Goal: Use online tool/utility: Use online tool/utility

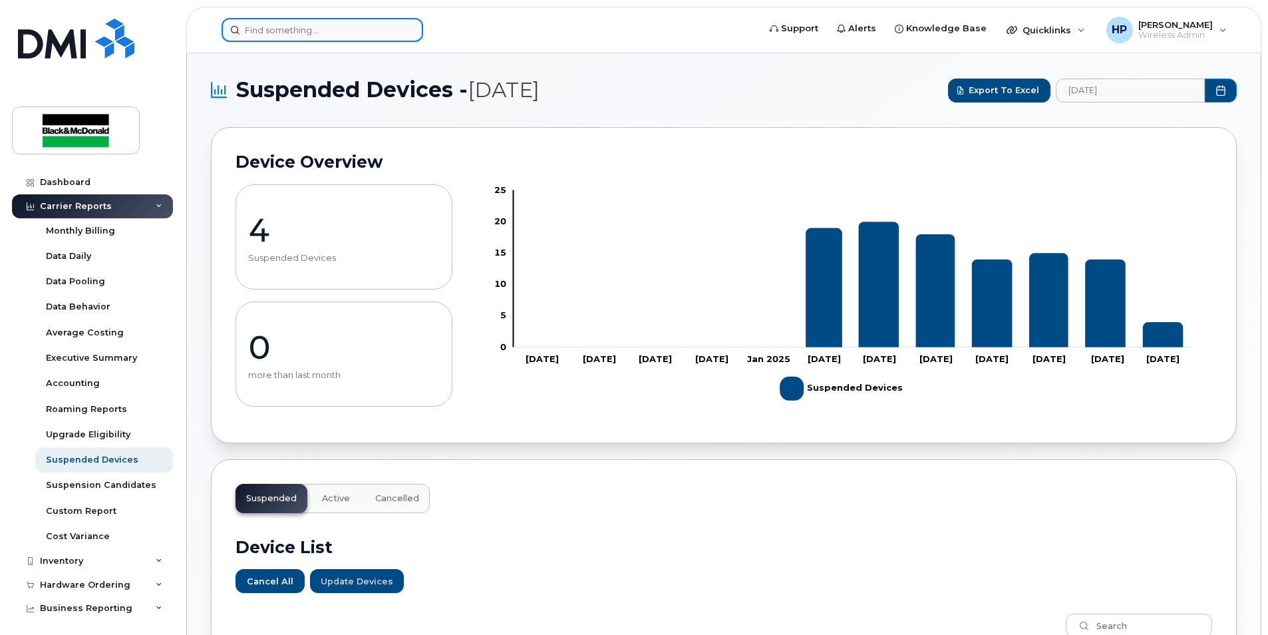
click at [313, 37] on input at bounding box center [323, 30] width 202 height 24
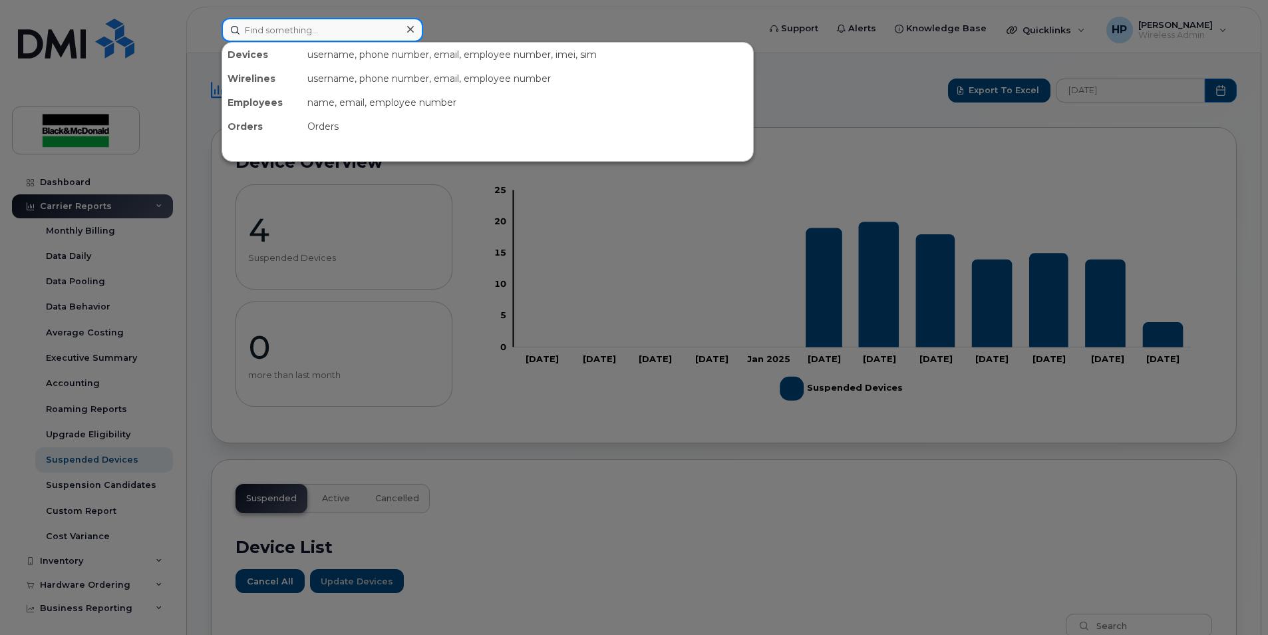
click at [264, 28] on input at bounding box center [323, 30] width 202 height 24
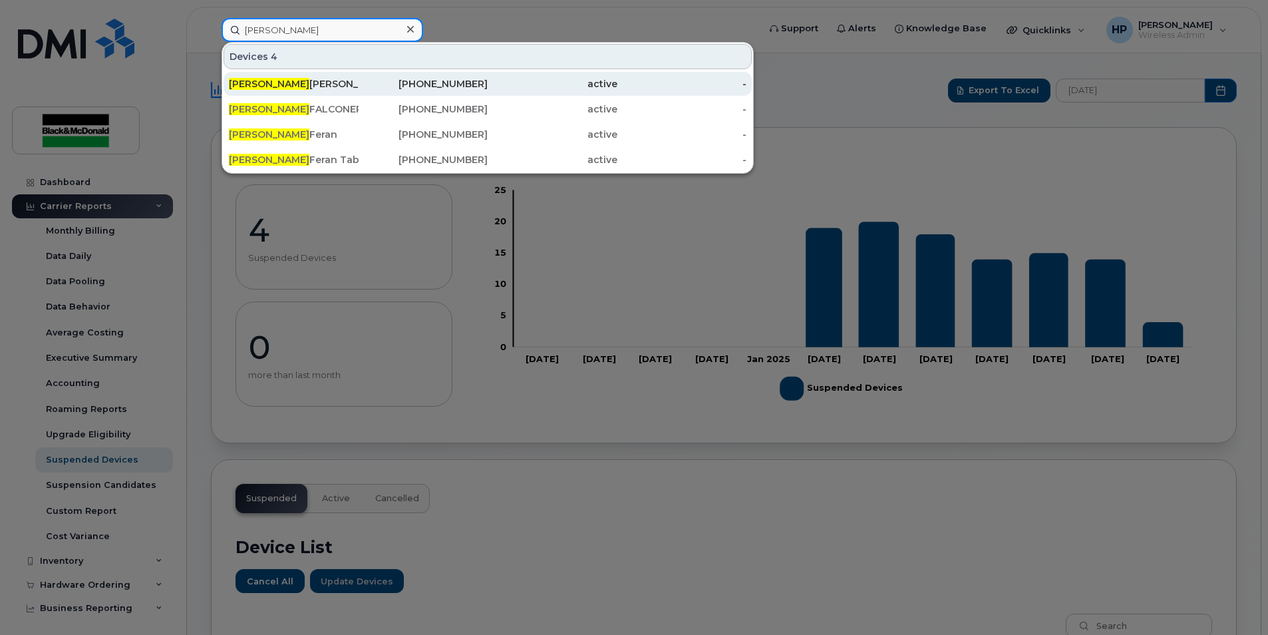
type input "james"
click at [358, 83] on link "James Ferran 437-432-7897 active -" at bounding box center [488, 84] width 528 height 24
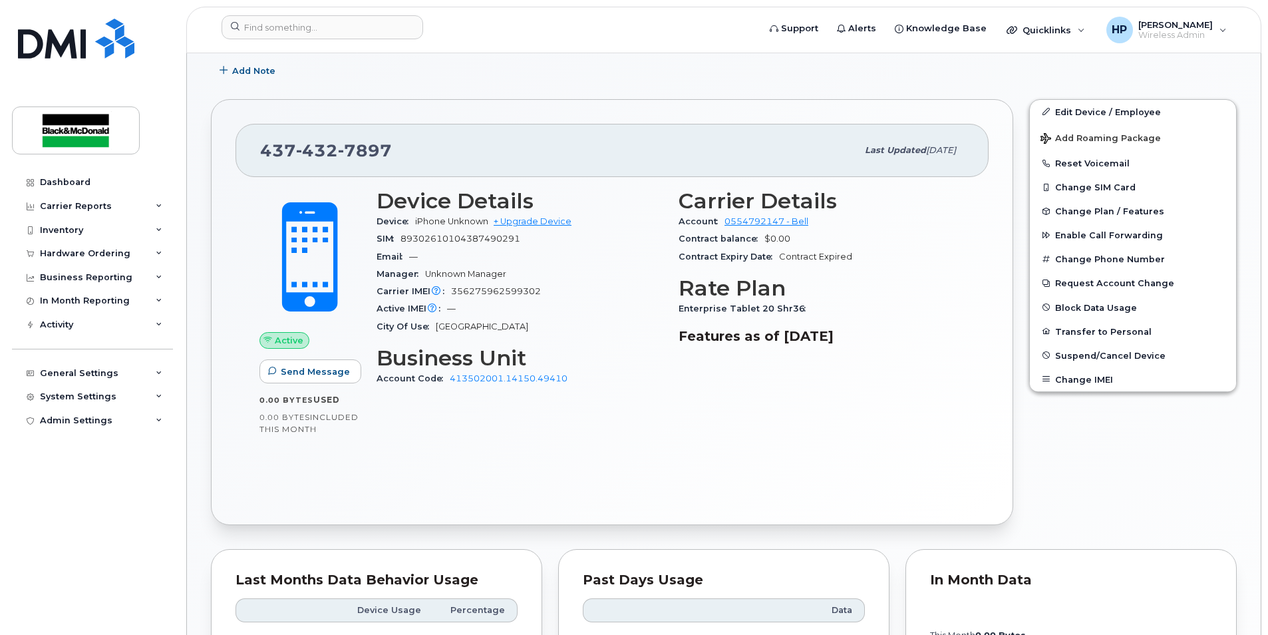
scroll to position [321, 0]
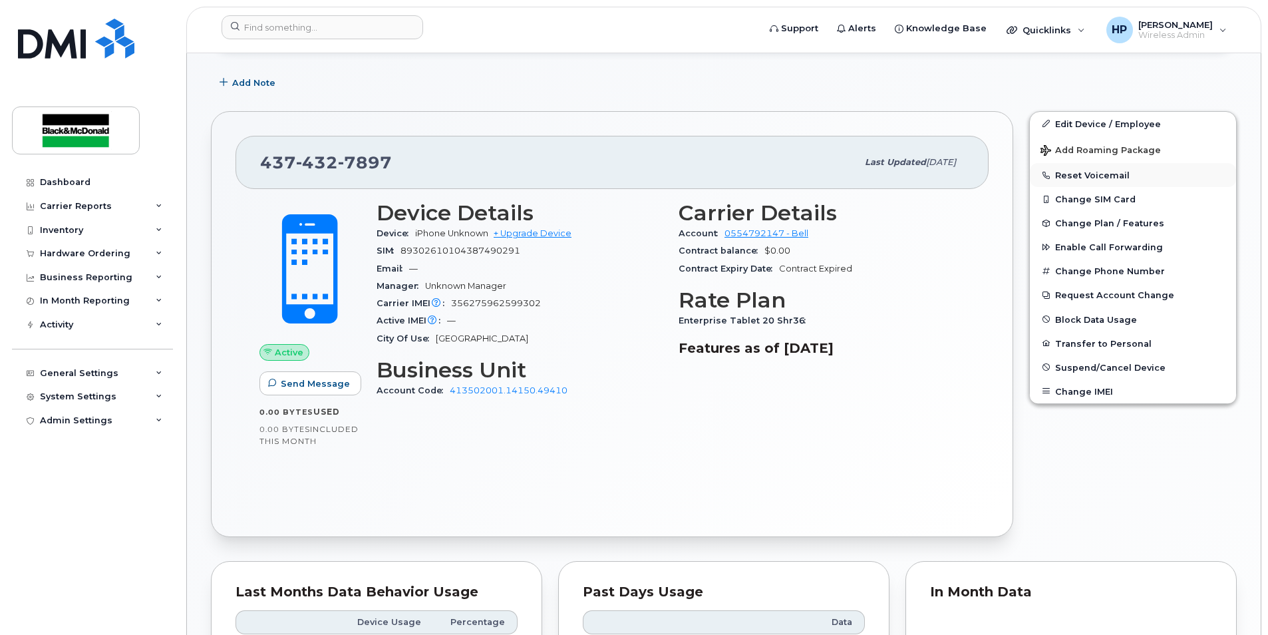
click at [1144, 164] on button "Reset Voicemail" at bounding box center [1133, 175] width 206 height 24
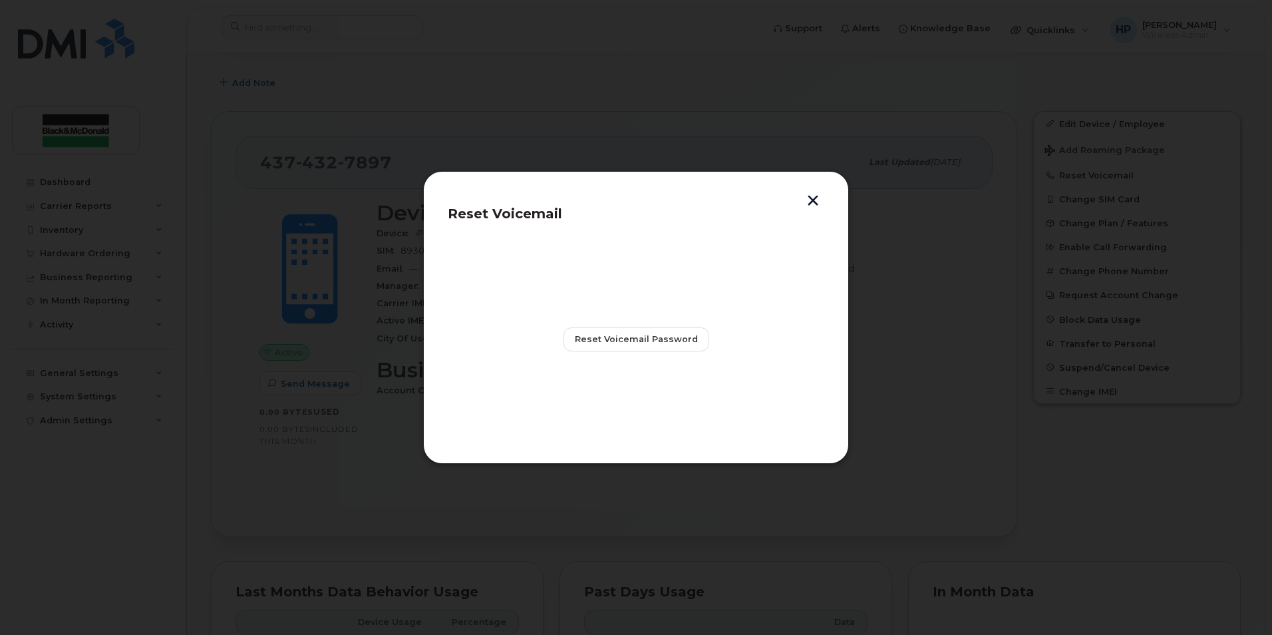
click at [815, 200] on button "button" at bounding box center [813, 202] width 20 height 14
